Goal: Find specific page/section: Find specific page/section

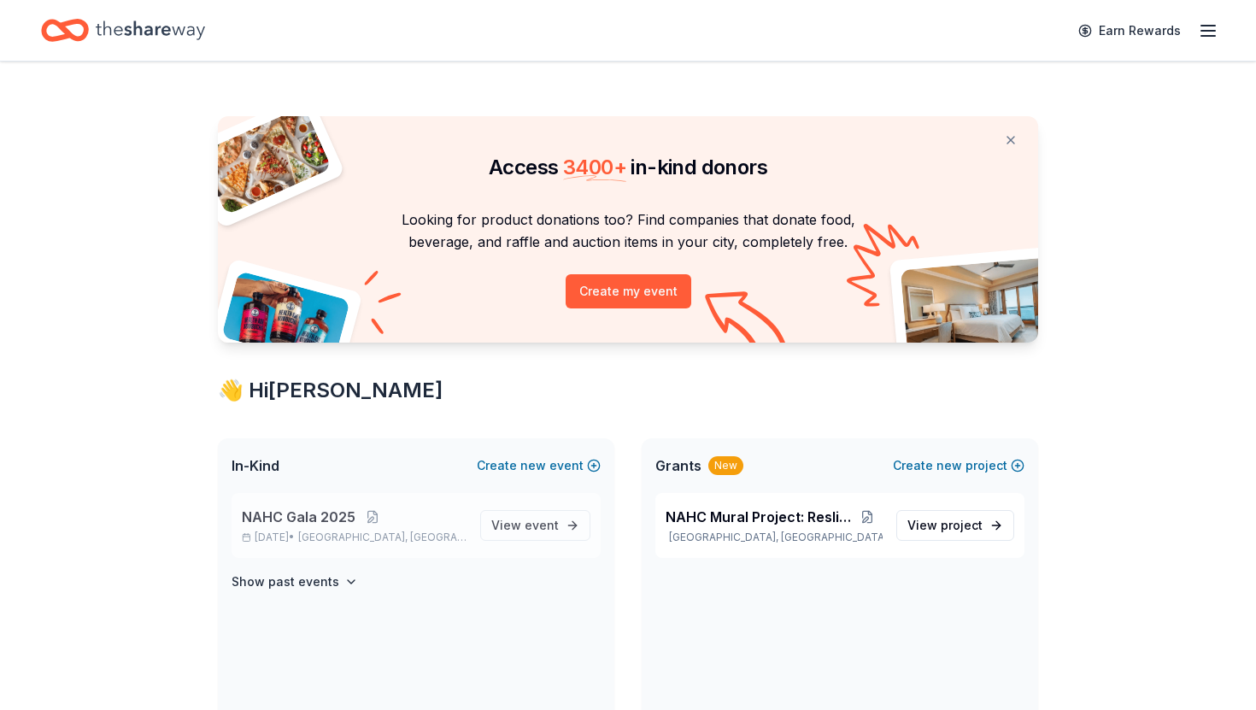
click at [344, 520] on span "NAHC Gala 2025" at bounding box center [299, 517] width 114 height 21
click at [523, 525] on span "View event" at bounding box center [524, 525] width 67 height 21
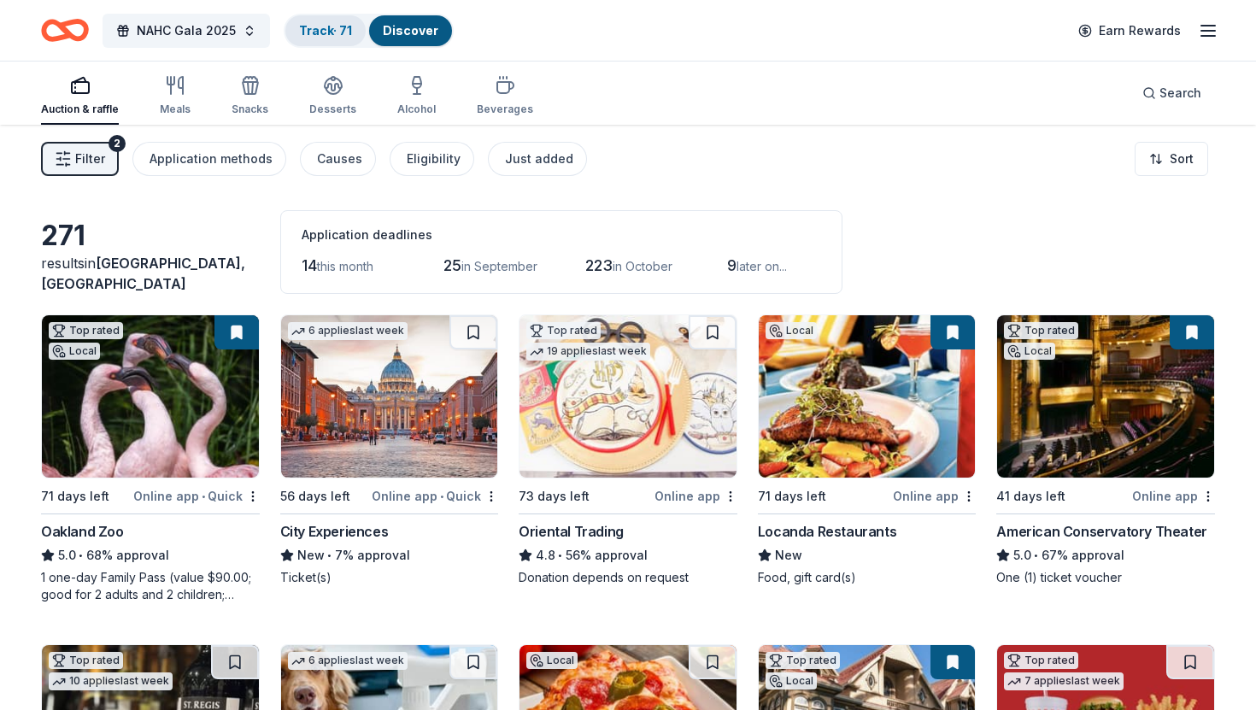
click at [314, 27] on link "Track · 71" at bounding box center [325, 30] width 53 height 15
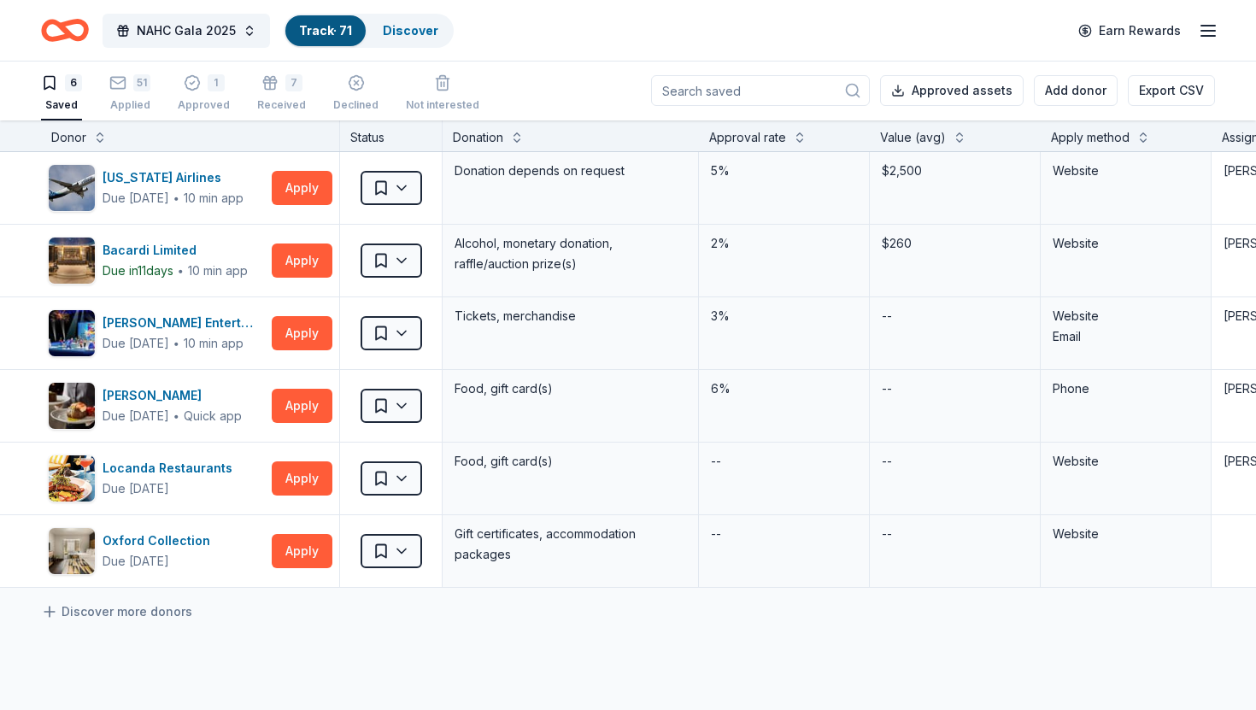
click at [320, 31] on link "Track · 71" at bounding box center [325, 30] width 53 height 15
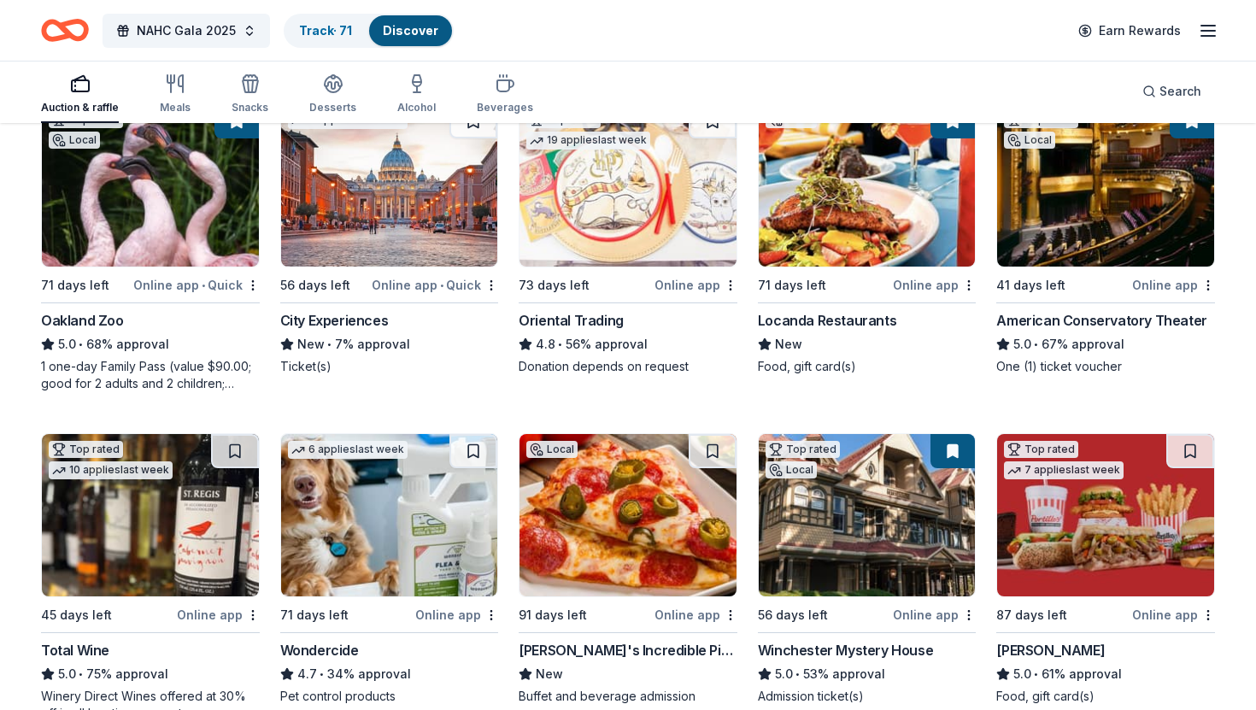
scroll to position [212, 0]
